Goal: Task Accomplishment & Management: Use online tool/utility

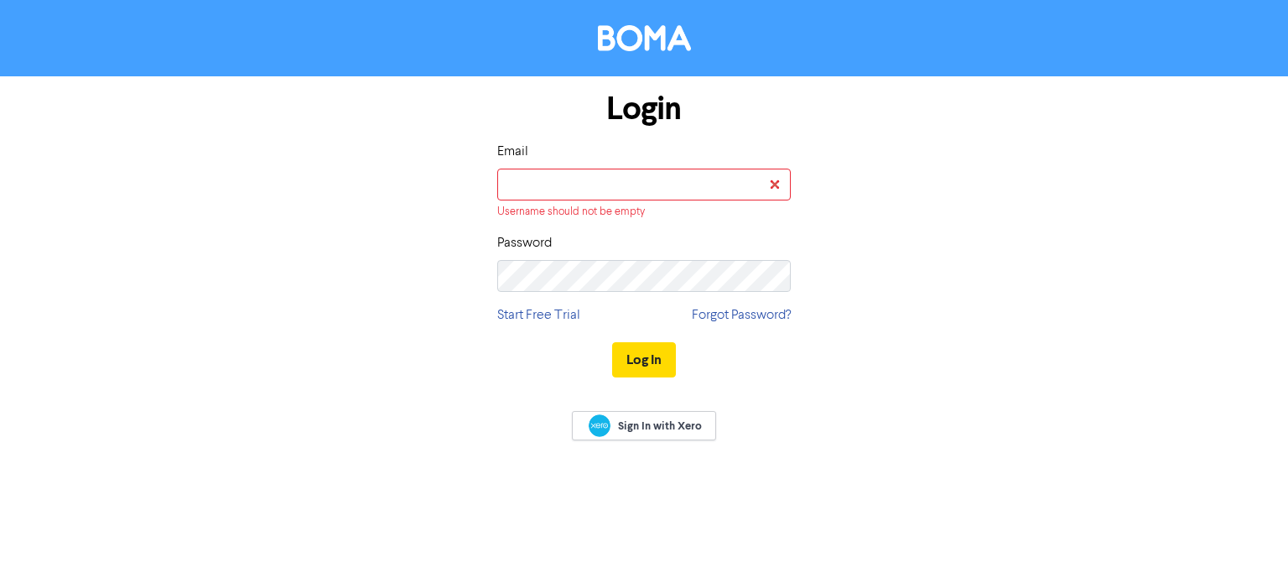
type input "[EMAIL_ADDRESS][PERSON_NAME][DOMAIN_NAME]"
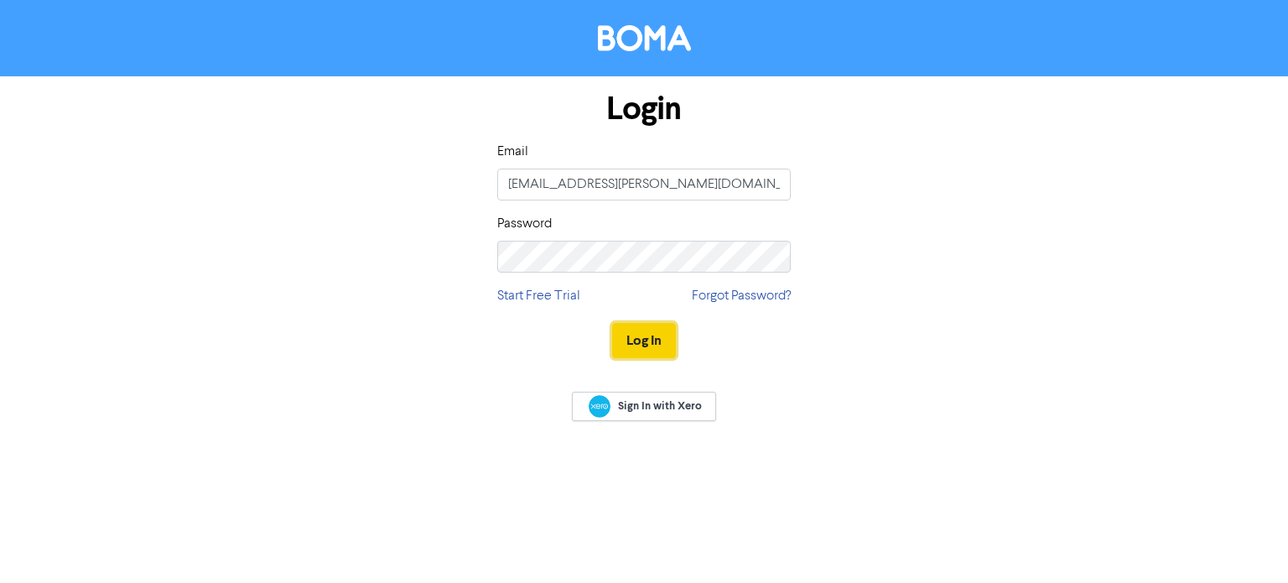
click at [654, 333] on button "Log In" at bounding box center [644, 340] width 64 height 35
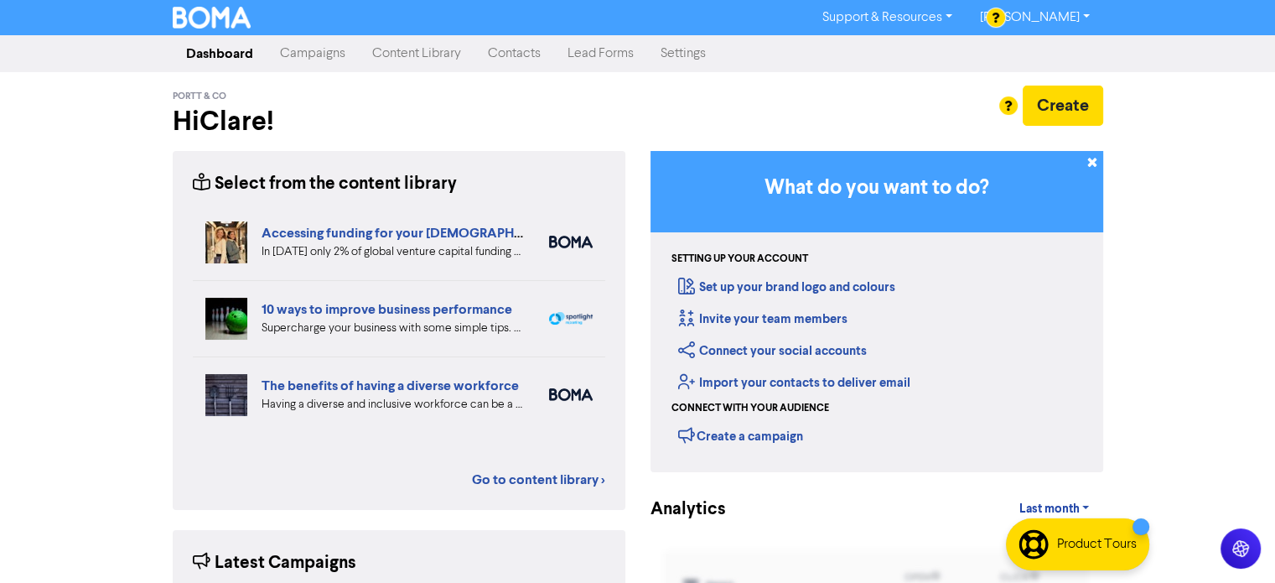
click at [320, 56] on link "Campaigns" at bounding box center [313, 54] width 92 height 34
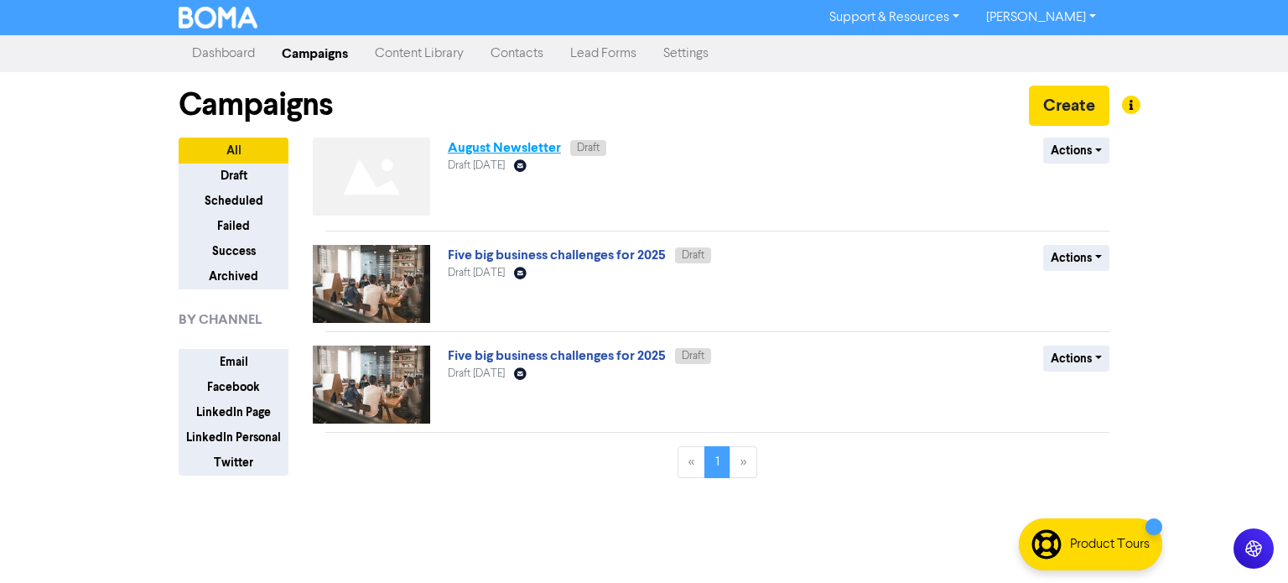
click at [509, 153] on link "August Newsletter" at bounding box center [504, 147] width 113 height 17
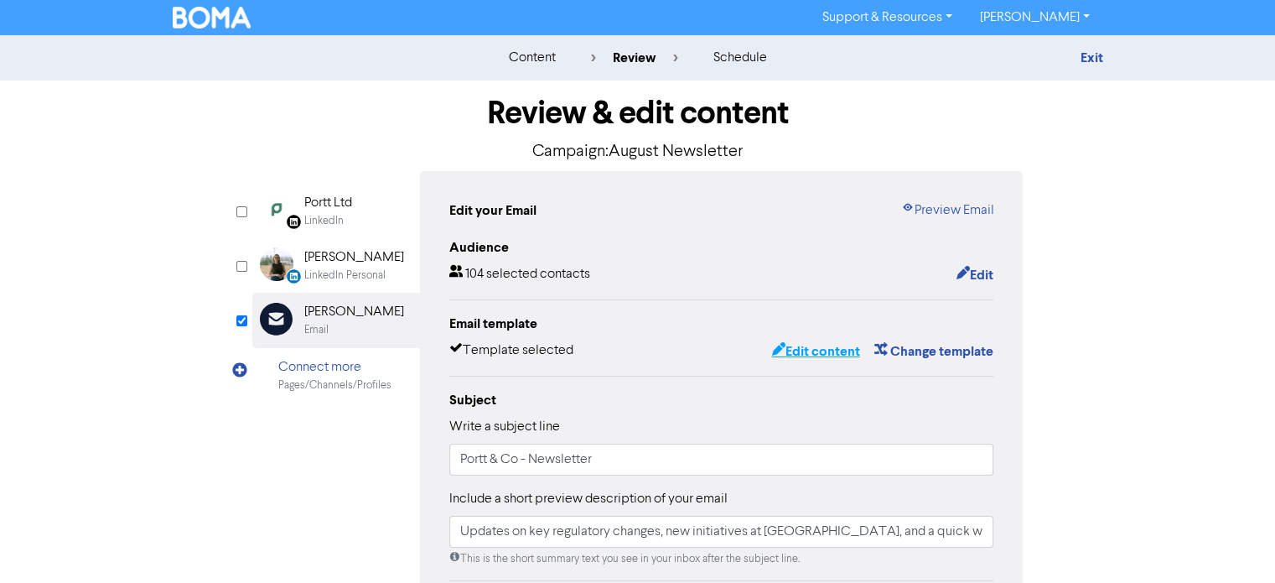
click at [806, 350] on button "Edit content" at bounding box center [815, 351] width 90 height 22
